Goal: Task Accomplishment & Management: Complete application form

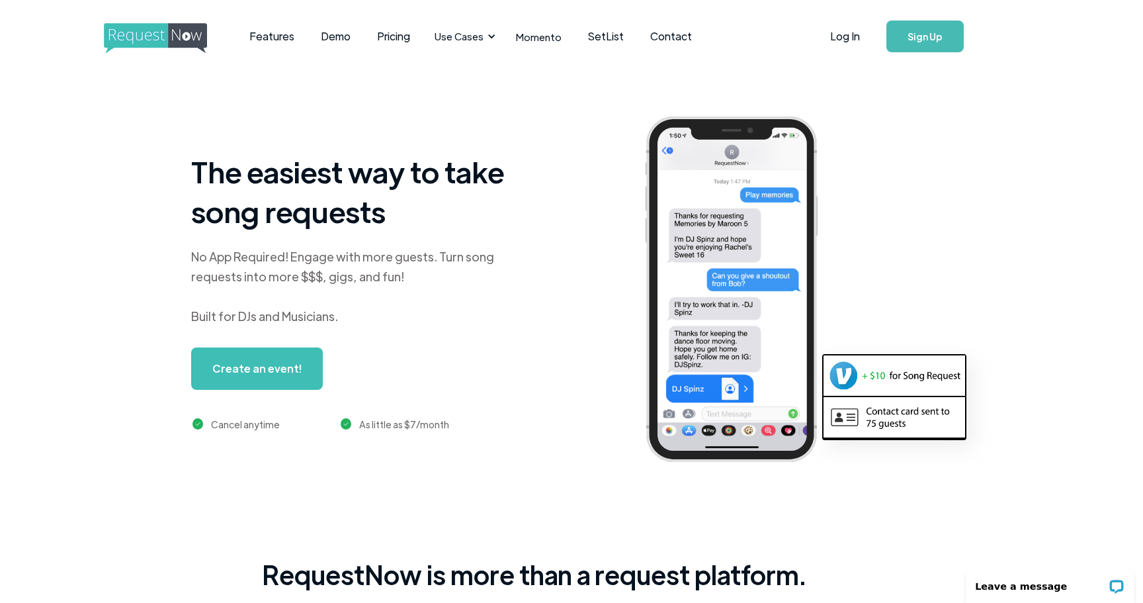
scroll to position [0, 38]
click at [906, 34] on link "Sign Up" at bounding box center [925, 37] width 77 height 32
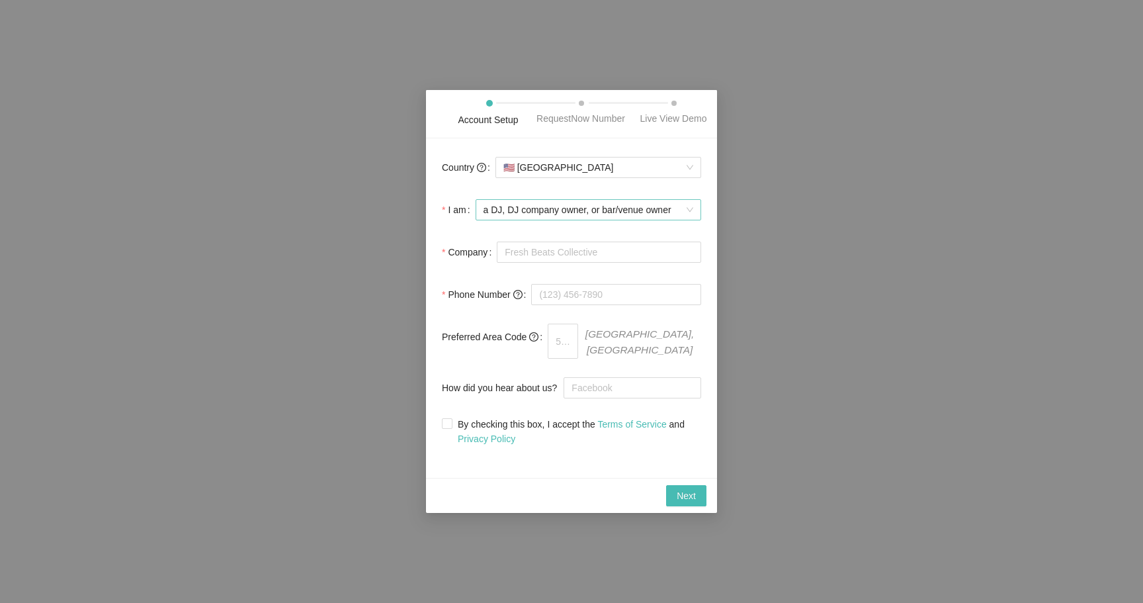
click at [599, 220] on span "a DJ, DJ company owner, or bar/venue owner" at bounding box center [589, 210] width 210 height 20
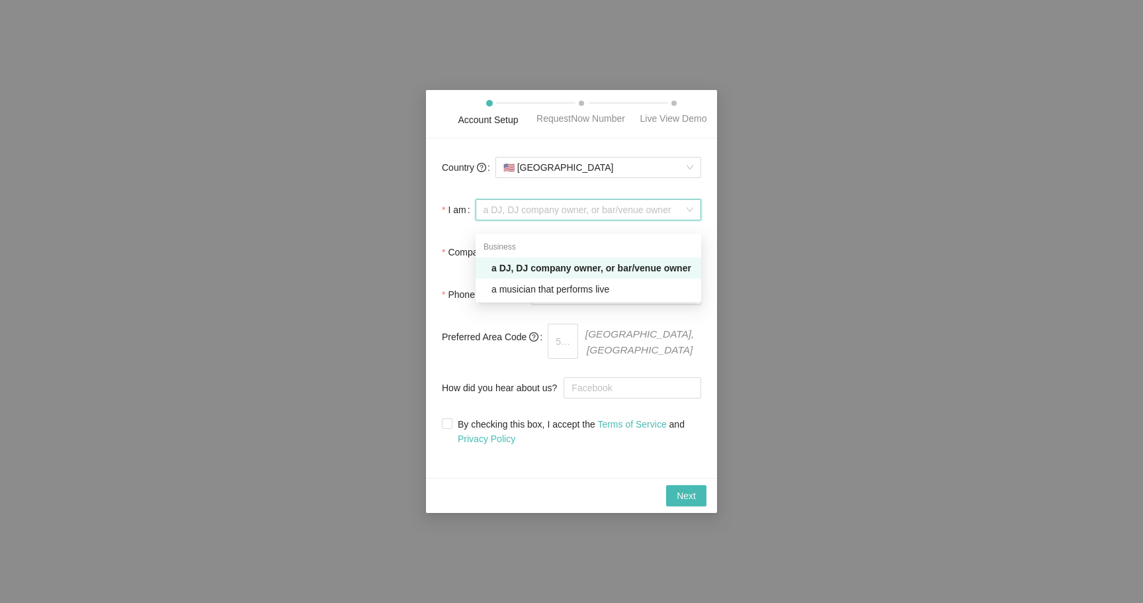
click at [599, 237] on div "Business" at bounding box center [589, 246] width 226 height 21
click at [589, 263] on div "a DJ, DJ company owner, or bar/venue owner" at bounding box center [593, 268] width 202 height 15
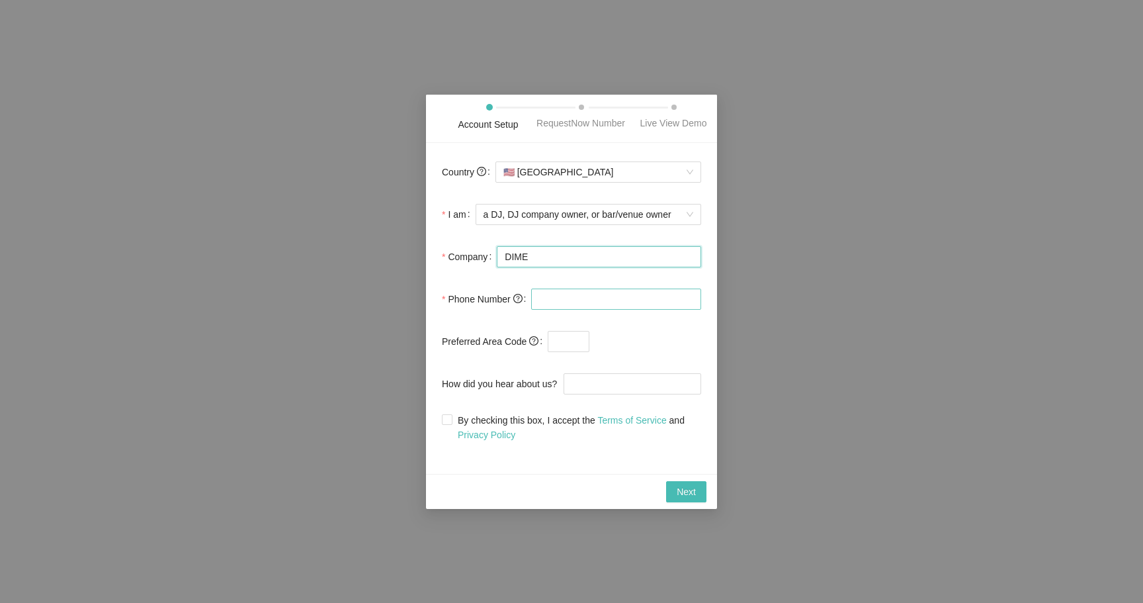
type input "DIME"
type input "[PHONE_NUMBER]"
click at [597, 383] on input "How did you hear about us?" at bounding box center [633, 383] width 138 height 21
type input "J"
type input "DJ Joe Bunn"
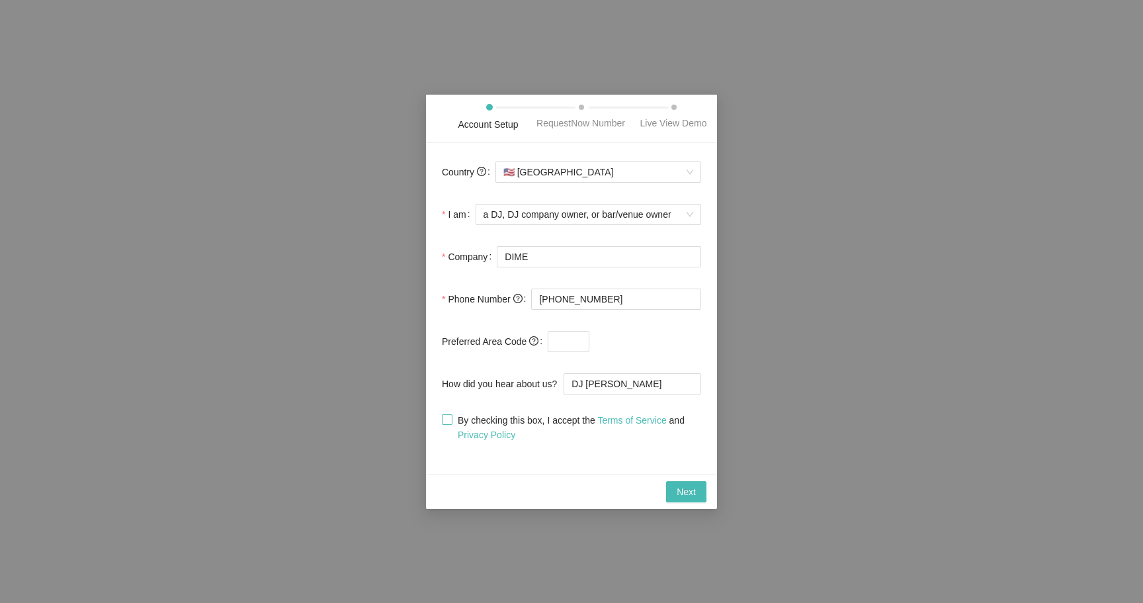
click at [450, 423] on input "By checking this box, I accept the Terms of Service and Privacy Policy" at bounding box center [446, 418] width 9 height 9
checkbox input "true"
click at [667, 494] on button "Next" at bounding box center [686, 491] width 40 height 21
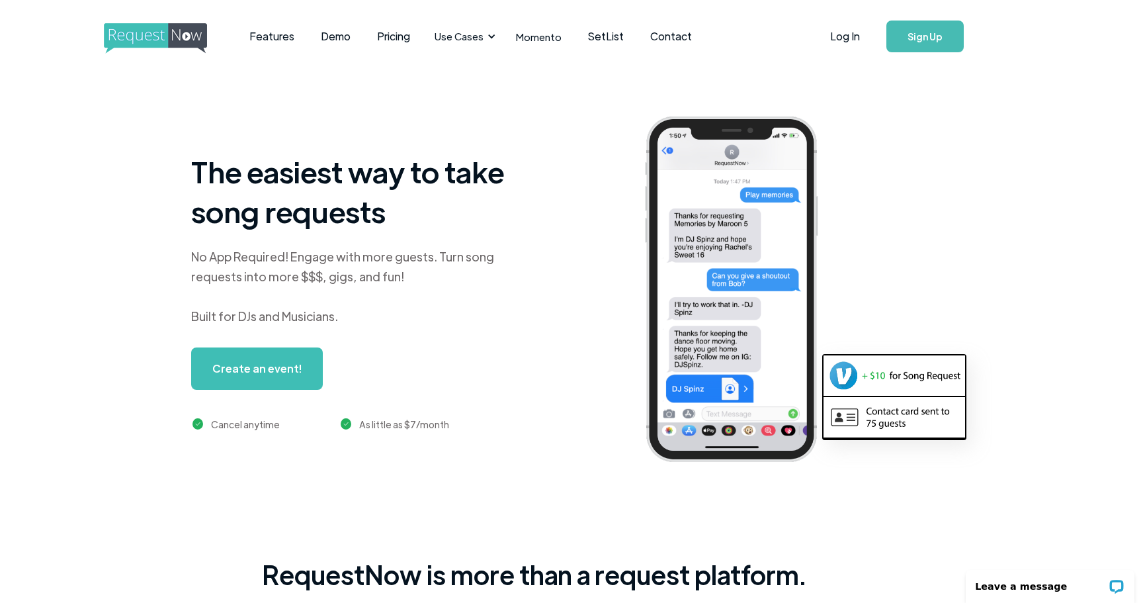
click at [902, 42] on link "Sign Up" at bounding box center [925, 37] width 77 height 32
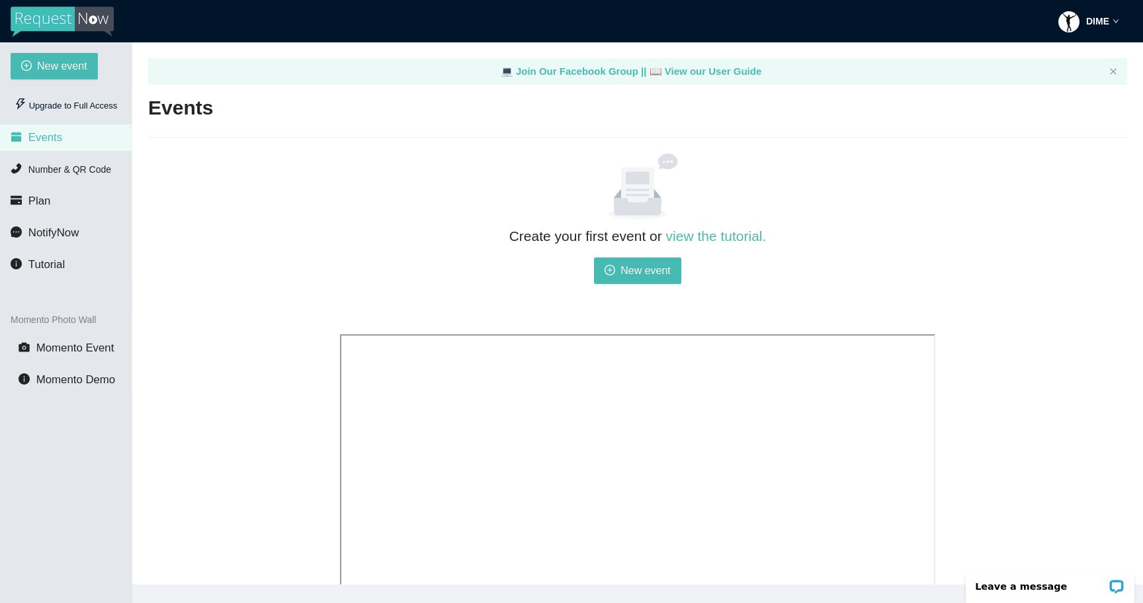
click at [1115, 22] on icon "down" at bounding box center [1116, 21] width 7 height 7
click at [1103, 54] on span "Profile" at bounding box center [1100, 58] width 32 height 13
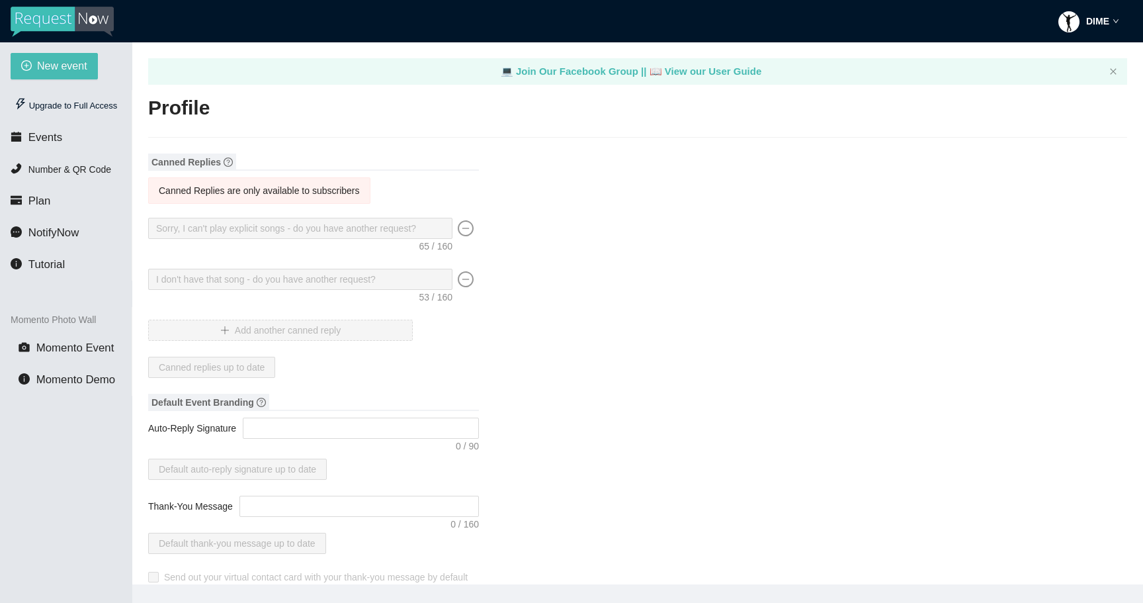
type textarea "[URL][DOMAIN_NAME]"
type input "DIME"
type input "DJ"
type input "[PHONE_NUMBER]"
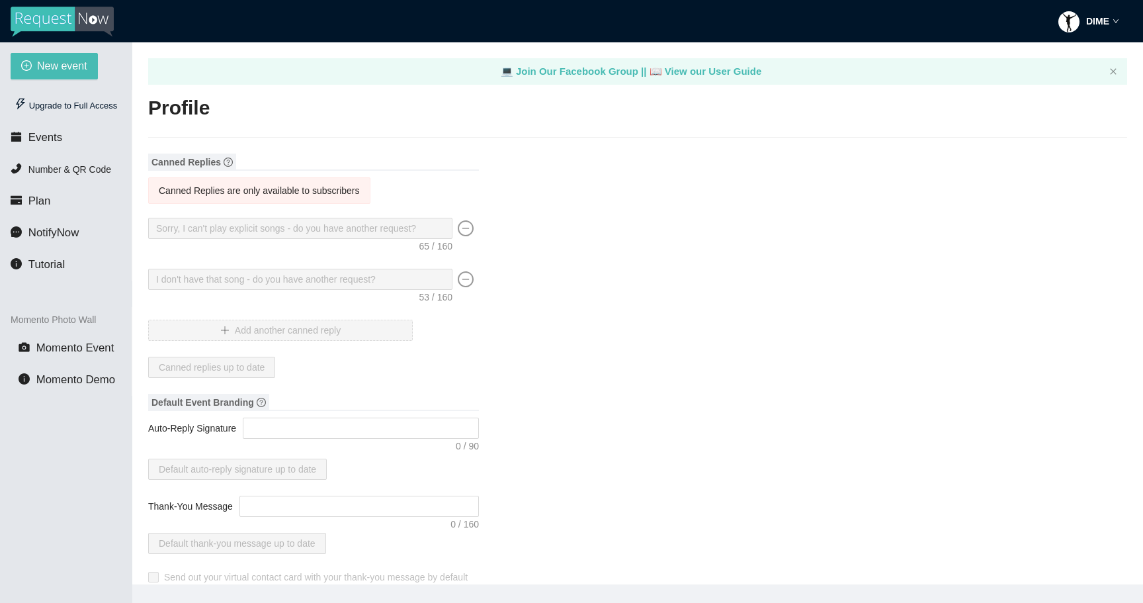
type input "[EMAIL_ADDRESS][DOMAIN_NAME]"
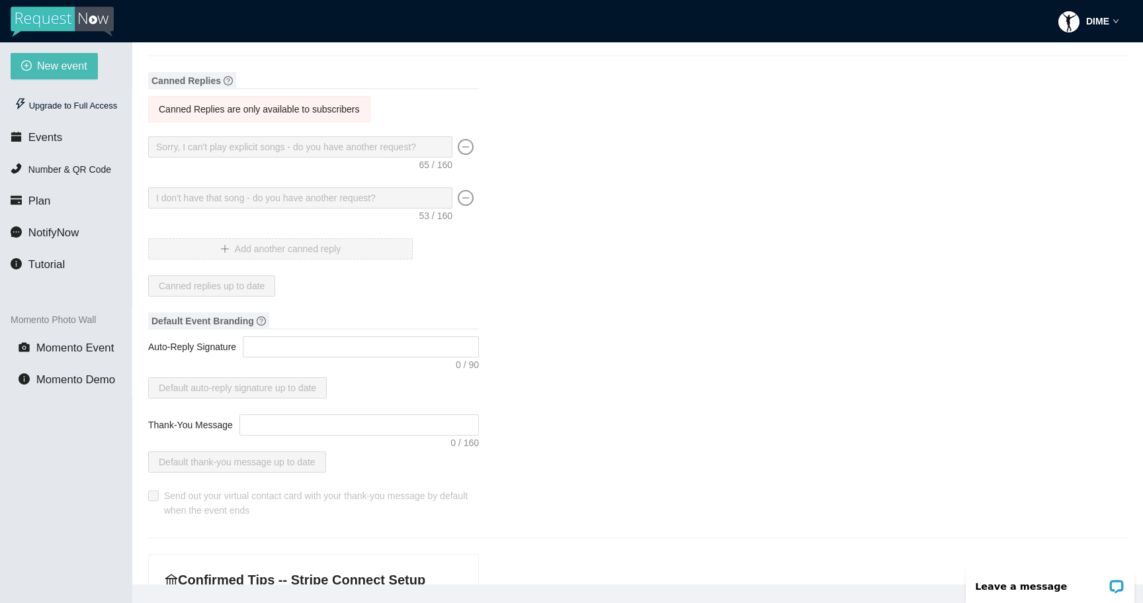
scroll to position [89, 0]
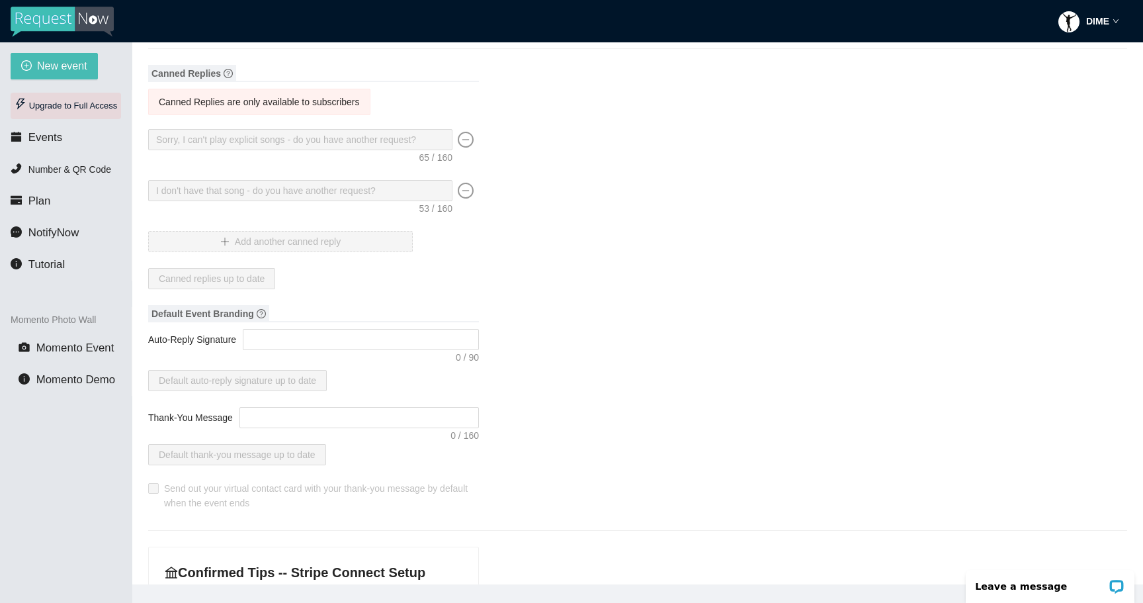
click at [69, 108] on div "Upgrade to Full Access" at bounding box center [66, 106] width 110 height 26
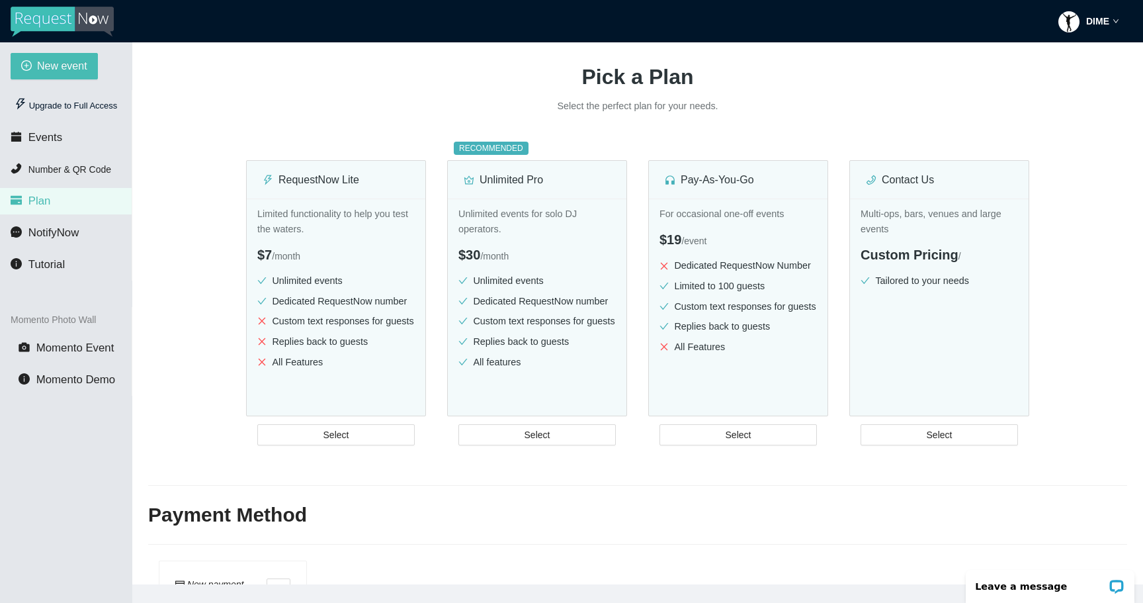
scroll to position [109, 0]
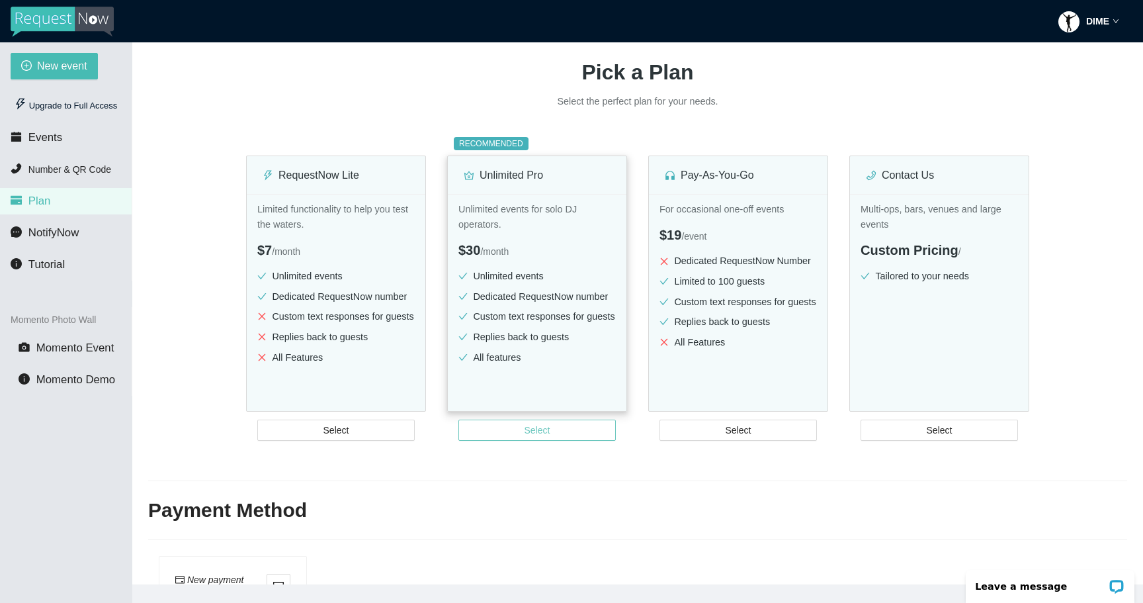
click at [502, 439] on button "Select" at bounding box center [536, 429] width 157 height 21
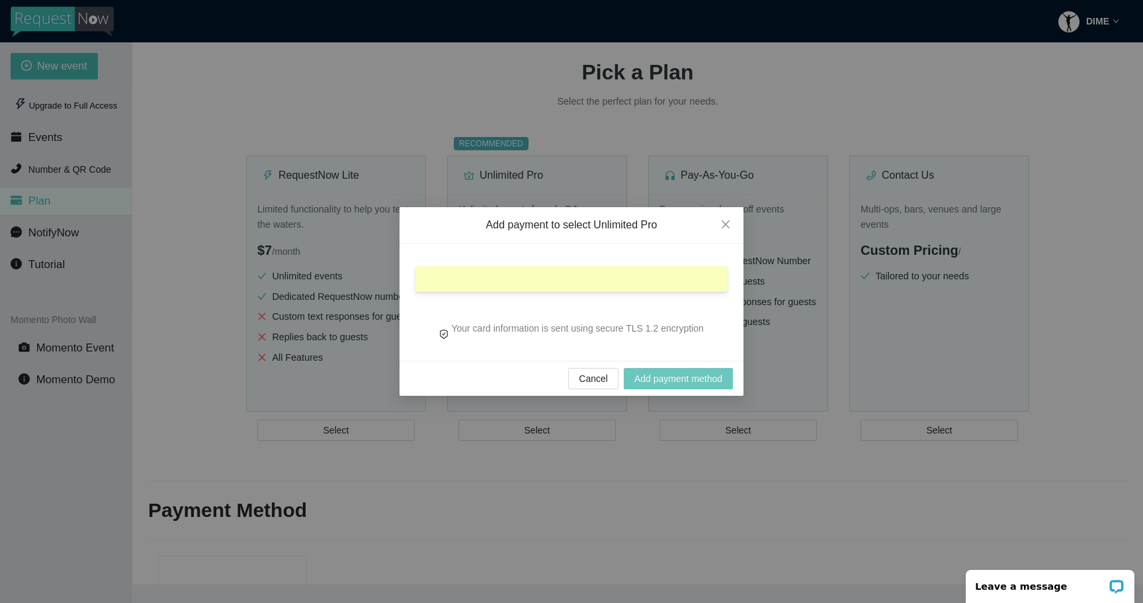
click at [662, 384] on span "Add payment method" at bounding box center [678, 378] width 88 height 15
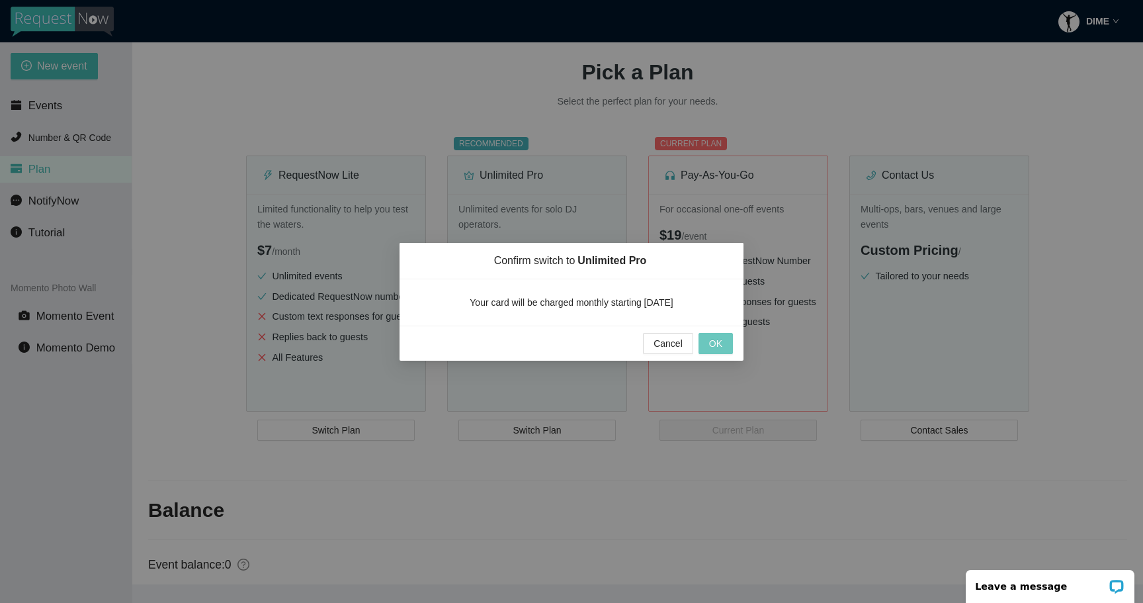
click at [715, 345] on span "OK" at bounding box center [715, 343] width 13 height 15
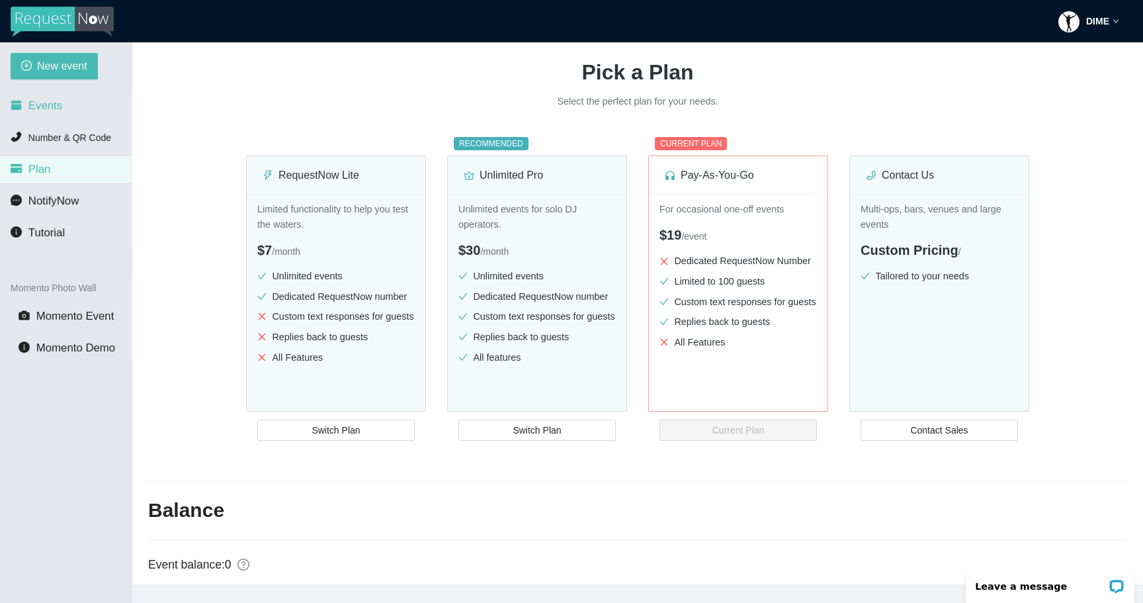
click at [96, 102] on li "Events" at bounding box center [66, 106] width 132 height 26
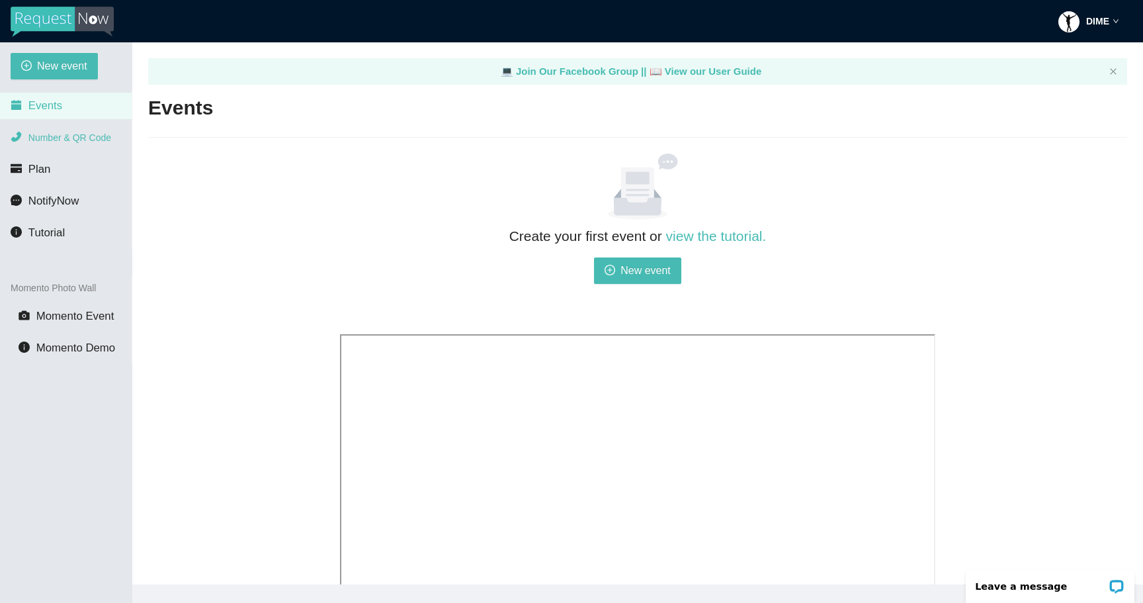
click at [92, 140] on span "Number & QR Code" at bounding box center [69, 137] width 83 height 11
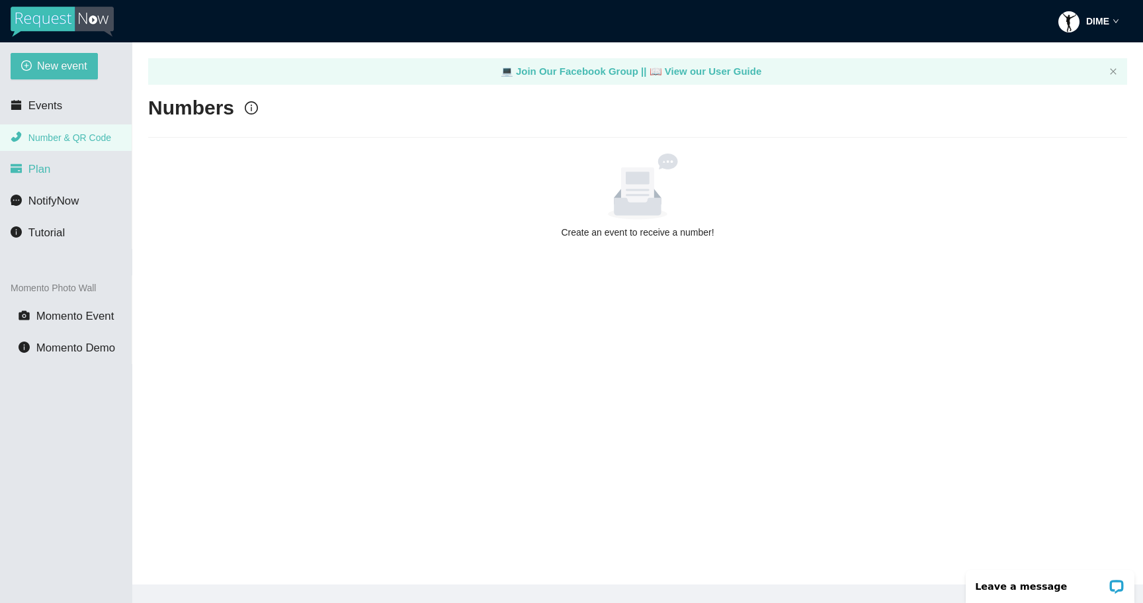
click at [83, 169] on li "Plan" at bounding box center [66, 169] width 132 height 26
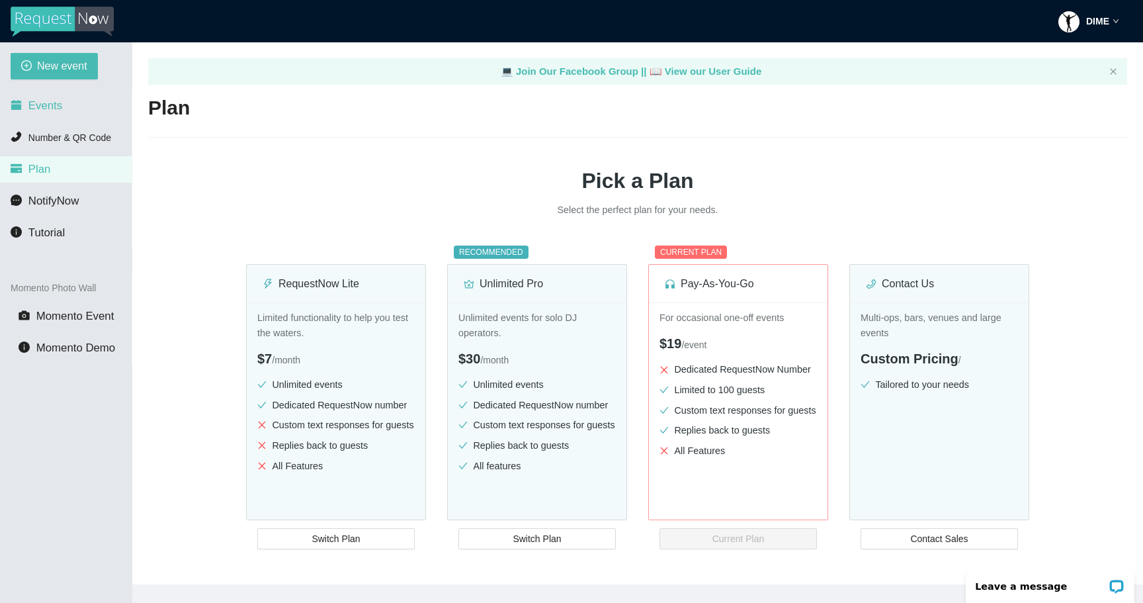
click at [59, 114] on li "Events" at bounding box center [66, 106] width 132 height 26
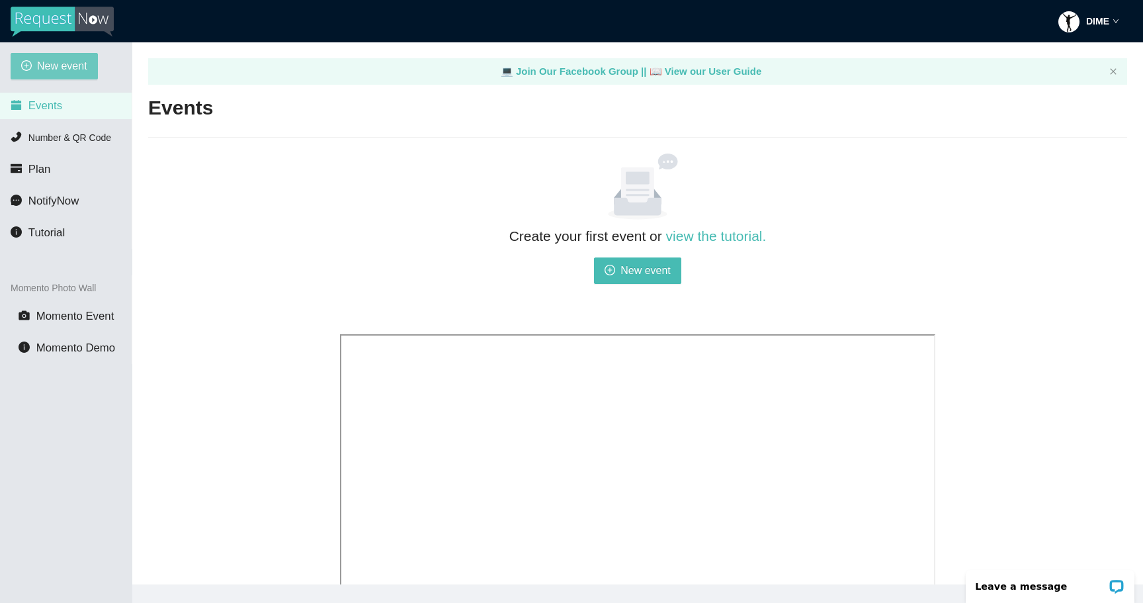
click at [67, 58] on span "New event" at bounding box center [62, 66] width 50 height 17
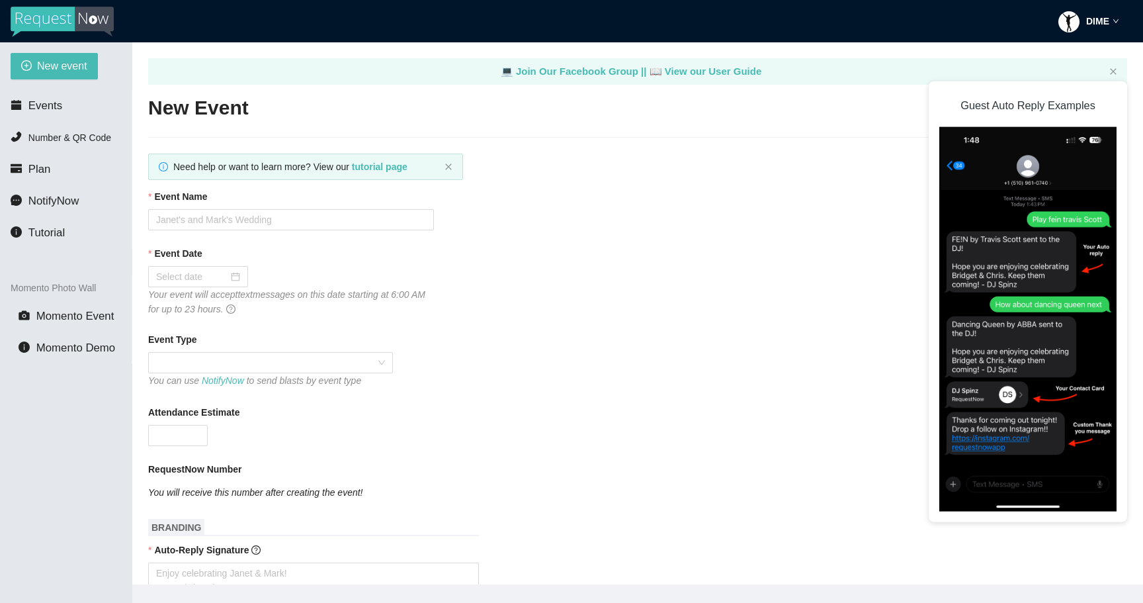
type textarea "[URL][DOMAIN_NAME]"
click at [369, 222] on input "Event Name" at bounding box center [291, 219] width 286 height 21
type input "M"
type input "ETHS HOCO '25"
click at [441, 303] on div "Event Date Your event will accept text messages on this date starting at 6:00 A…" at bounding box center [637, 281] width 979 height 70
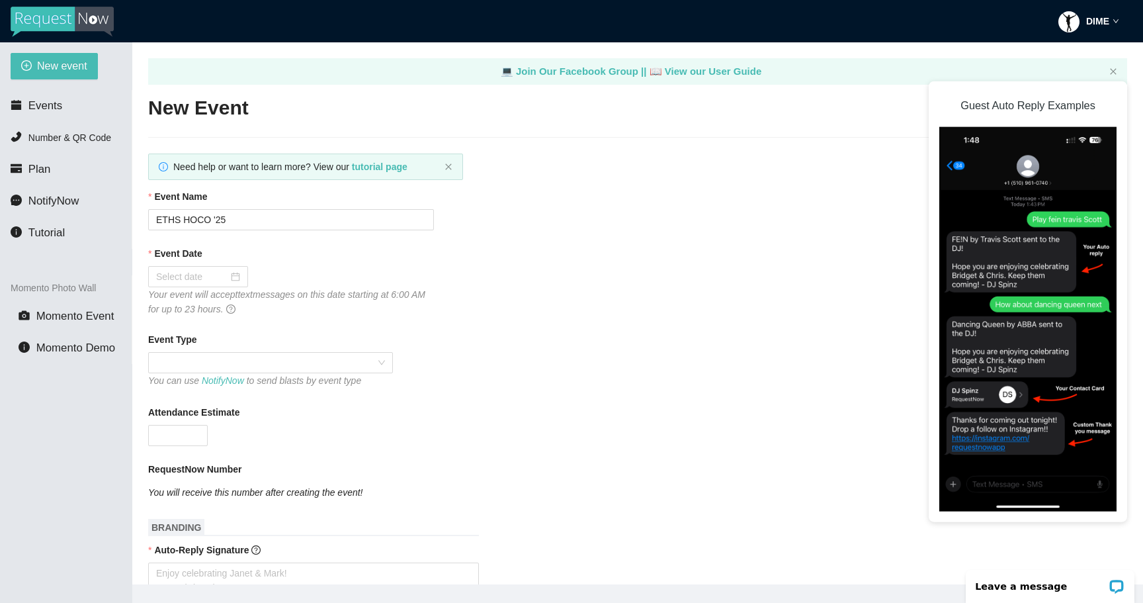
click at [343, 343] on div "Event Type" at bounding box center [637, 342] width 979 height 20
click at [445, 303] on div "Event Date Your event will accept text messages on this date starting at 6:00 A…" at bounding box center [637, 281] width 979 height 70
click at [419, 258] on div "Event Date" at bounding box center [637, 256] width 979 height 20
click at [365, 175] on div "Need help or want to learn more? View our tutorial page" at bounding box center [305, 166] width 315 height 26
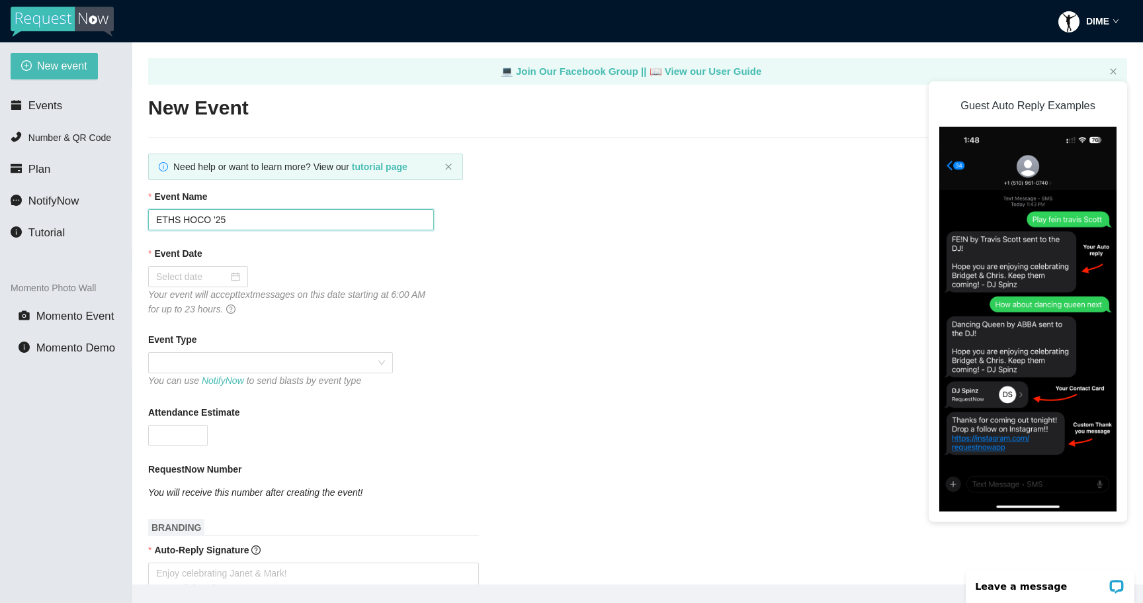
click at [251, 214] on input "ETHS HOCO '25" at bounding box center [291, 219] width 286 height 21
click at [251, 217] on input "ETHS HOCO '25" at bounding box center [291, 219] width 286 height 21
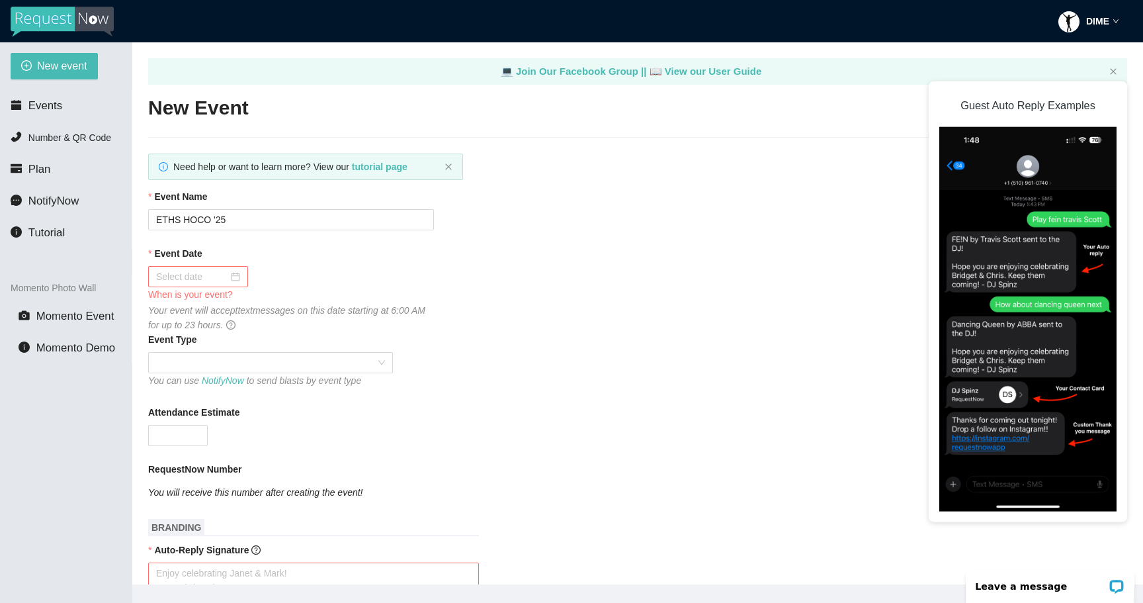
click at [523, 471] on div "RequestNow Number" at bounding box center [637, 472] width 979 height 20
click at [283, 358] on span at bounding box center [270, 363] width 229 height 20
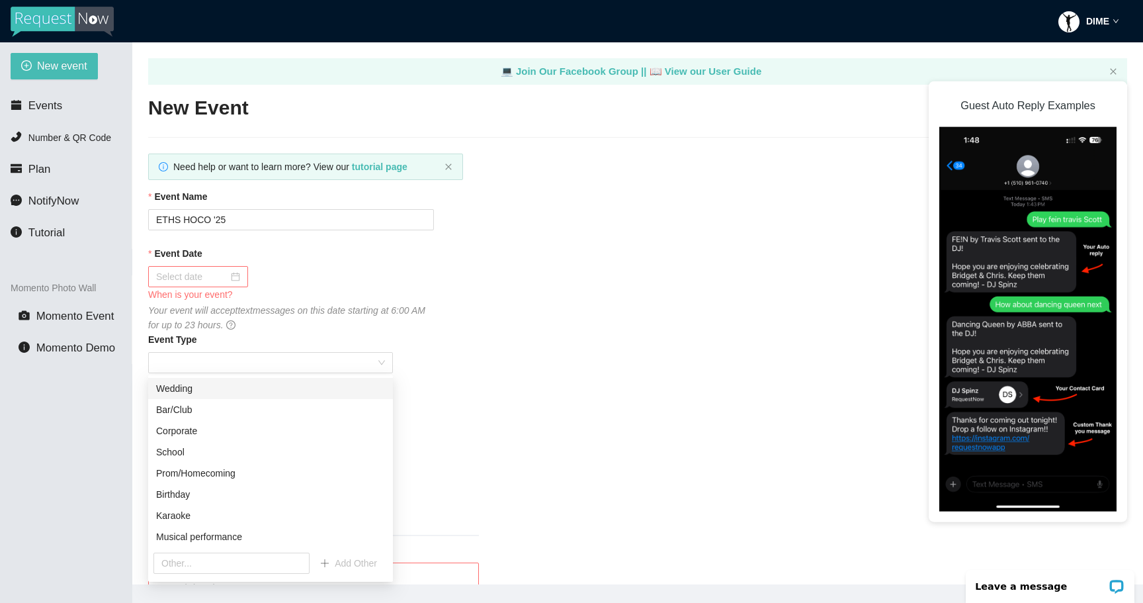
click at [235, 277] on div at bounding box center [198, 276] width 84 height 15
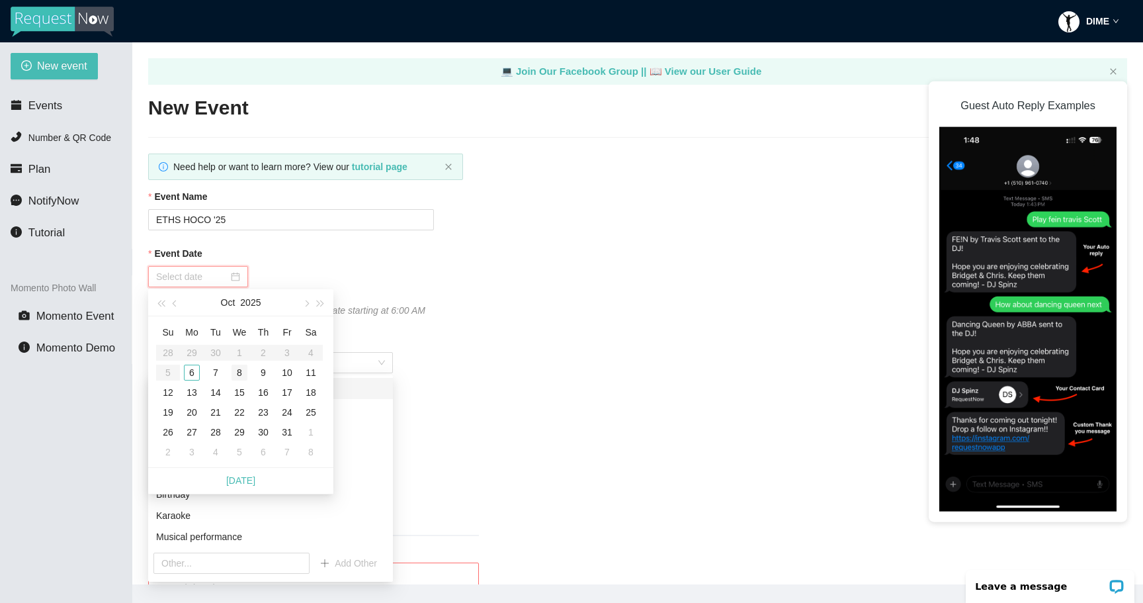
type input "[DATE]"
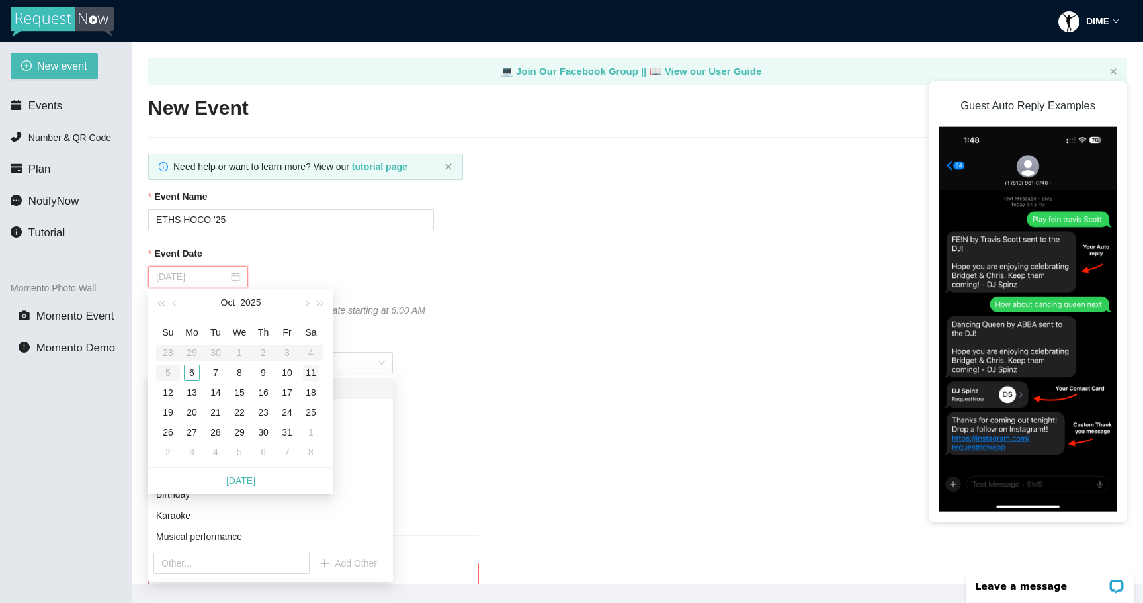
click at [307, 370] on div "11" at bounding box center [311, 373] width 16 height 16
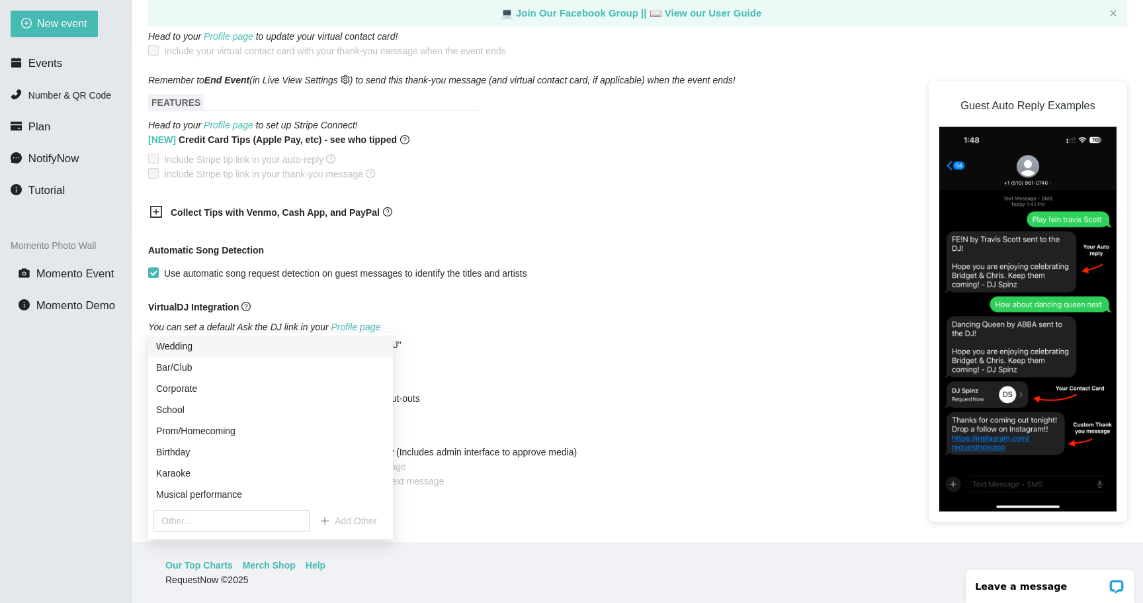
scroll to position [42, 0]
click at [472, 324] on div "You can set a default Ask the DJ link in your Profile page Forward all guest me…" at bounding box center [352, 336] width 408 height 32
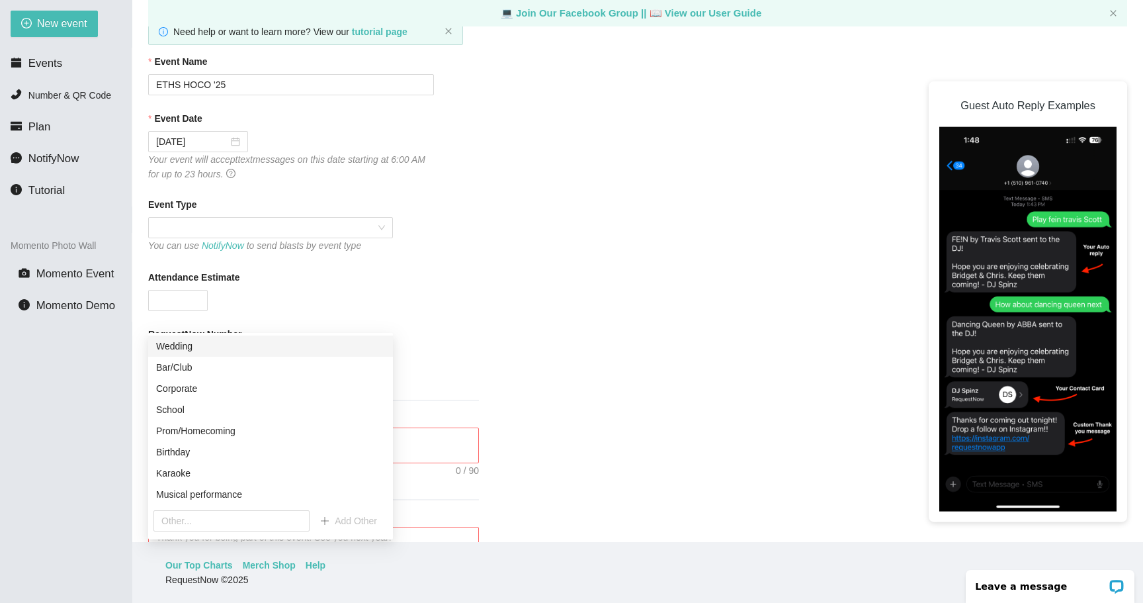
scroll to position [86, 0]
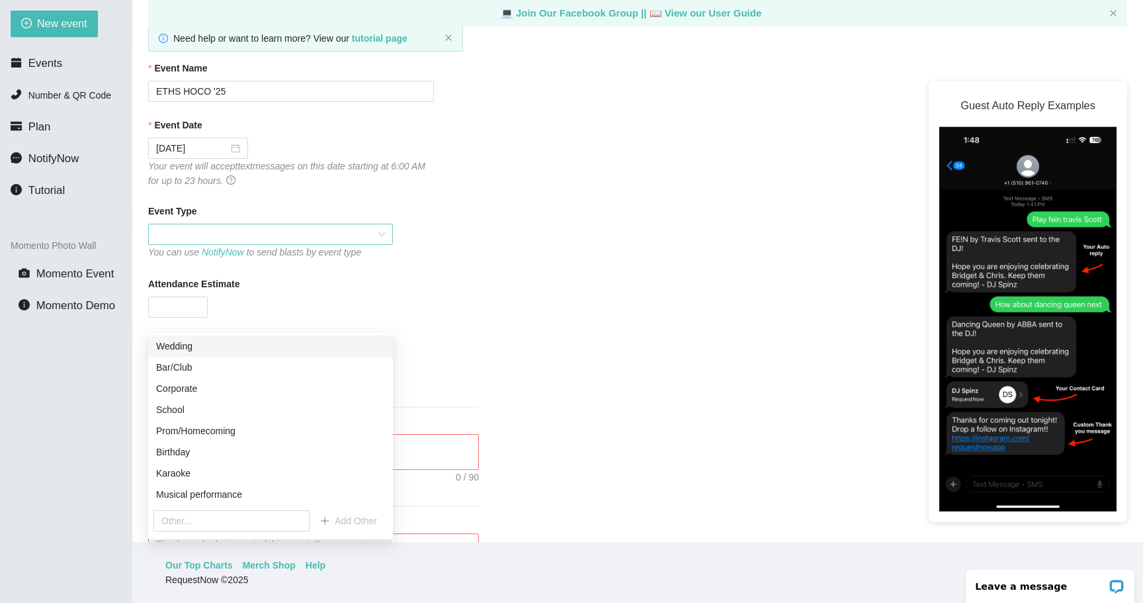
click at [315, 230] on span at bounding box center [270, 234] width 229 height 20
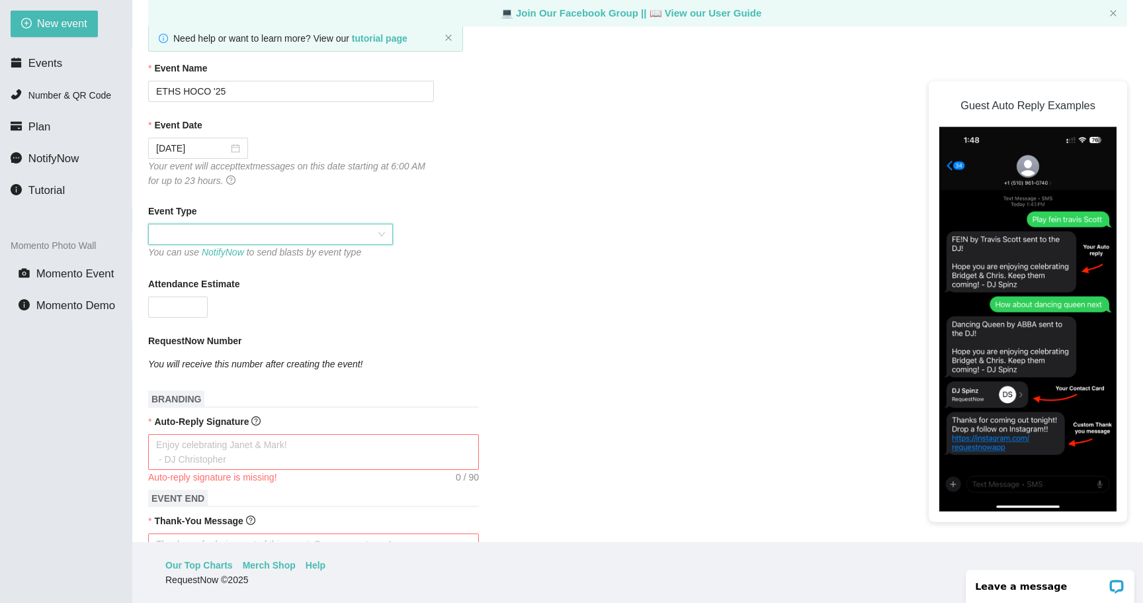
click at [315, 230] on span at bounding box center [270, 234] width 229 height 20
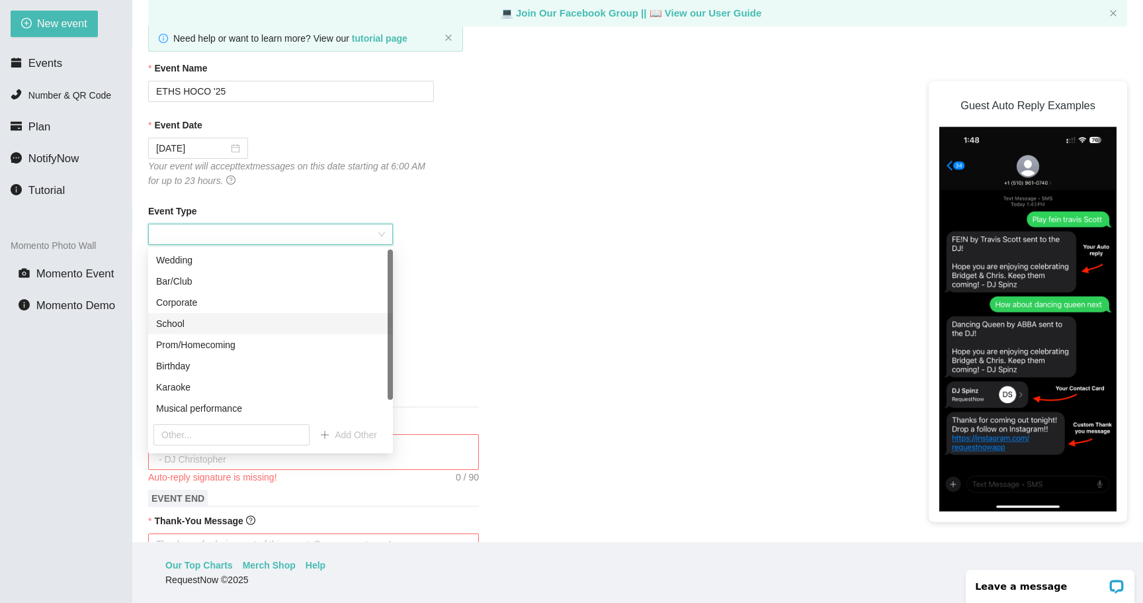
click at [316, 324] on div "School" at bounding box center [270, 323] width 229 height 15
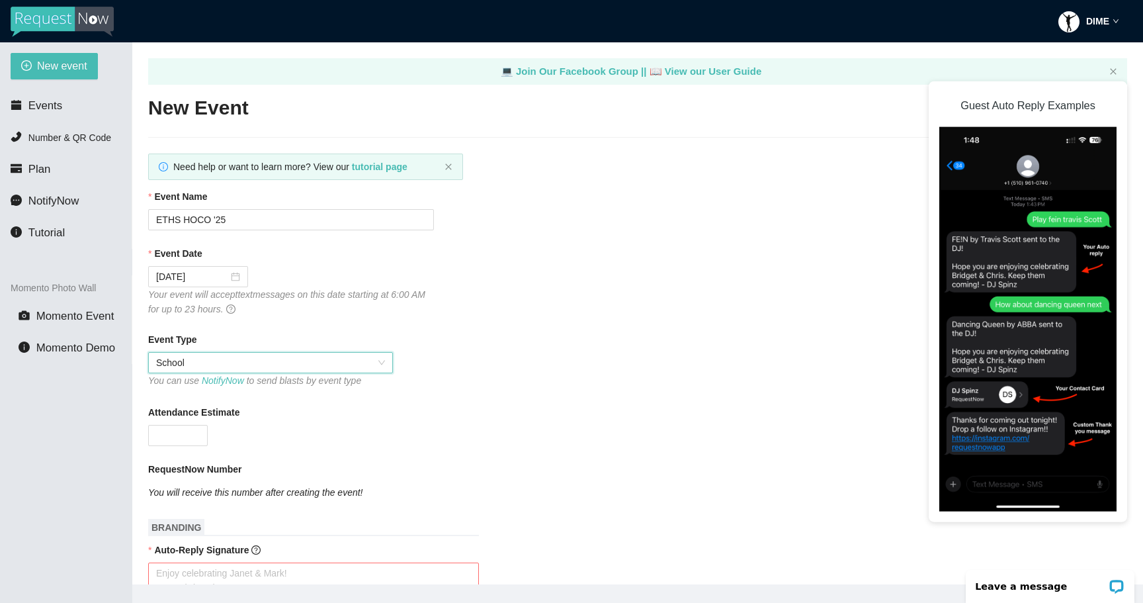
scroll to position [0, 0]
